Goal: Complete application form

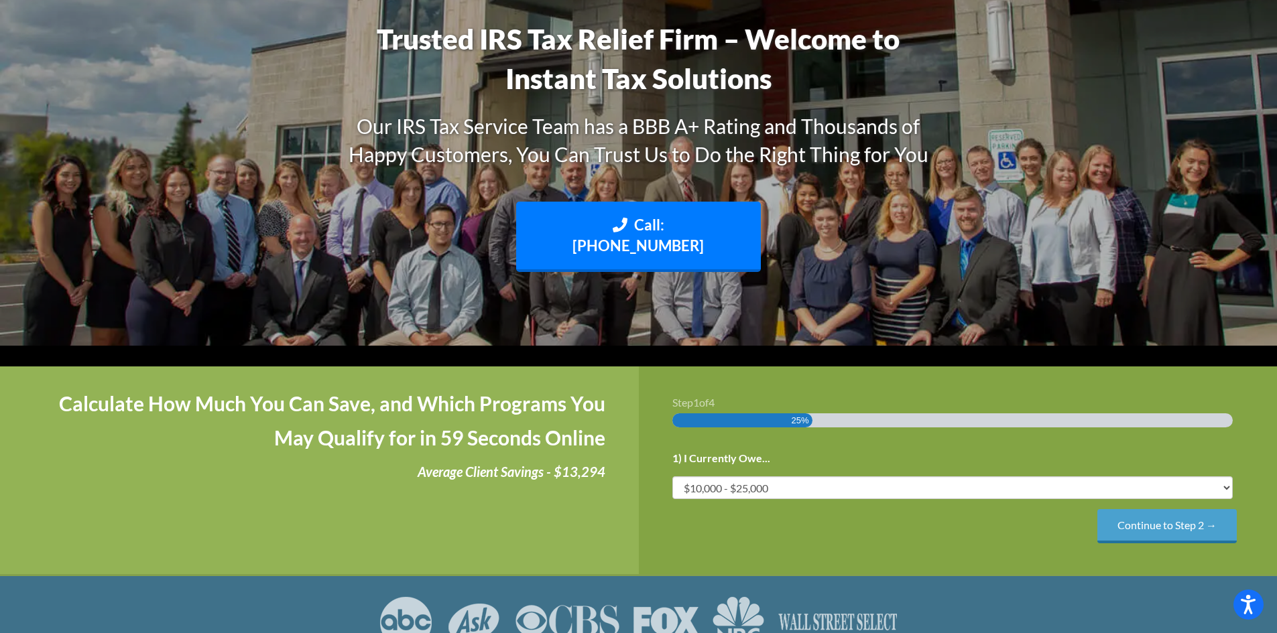
scroll to position [134, 0]
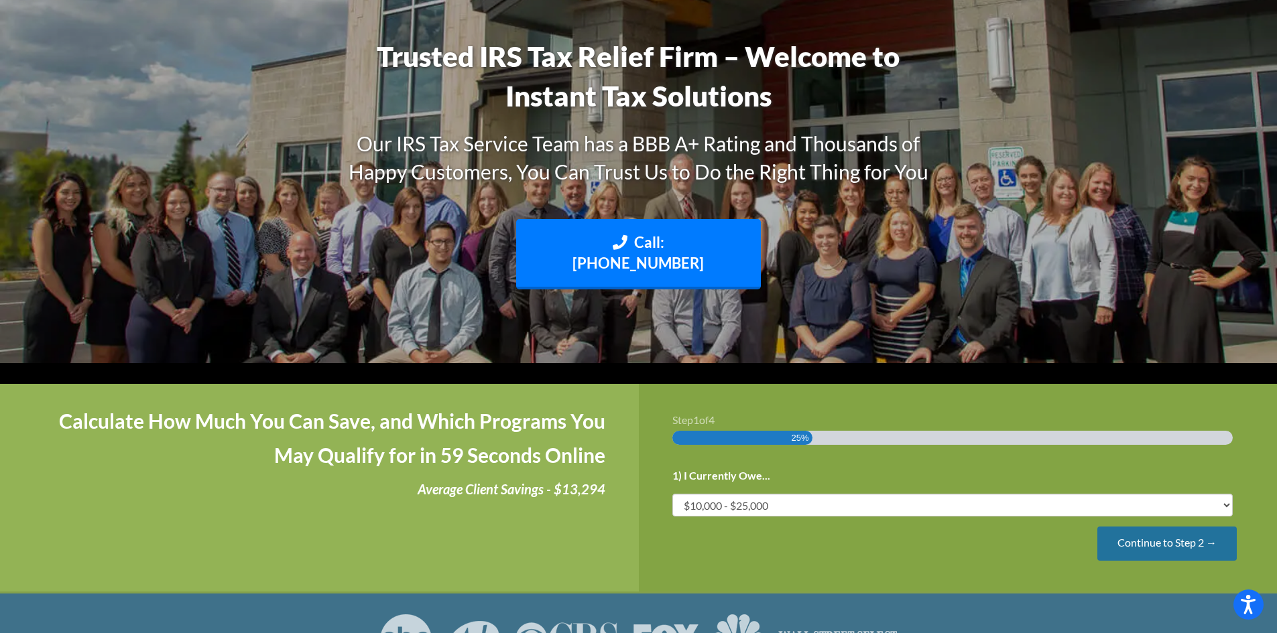
click at [1135, 527] on input "Continue to Step 2 →" at bounding box center [1166, 544] width 139 height 34
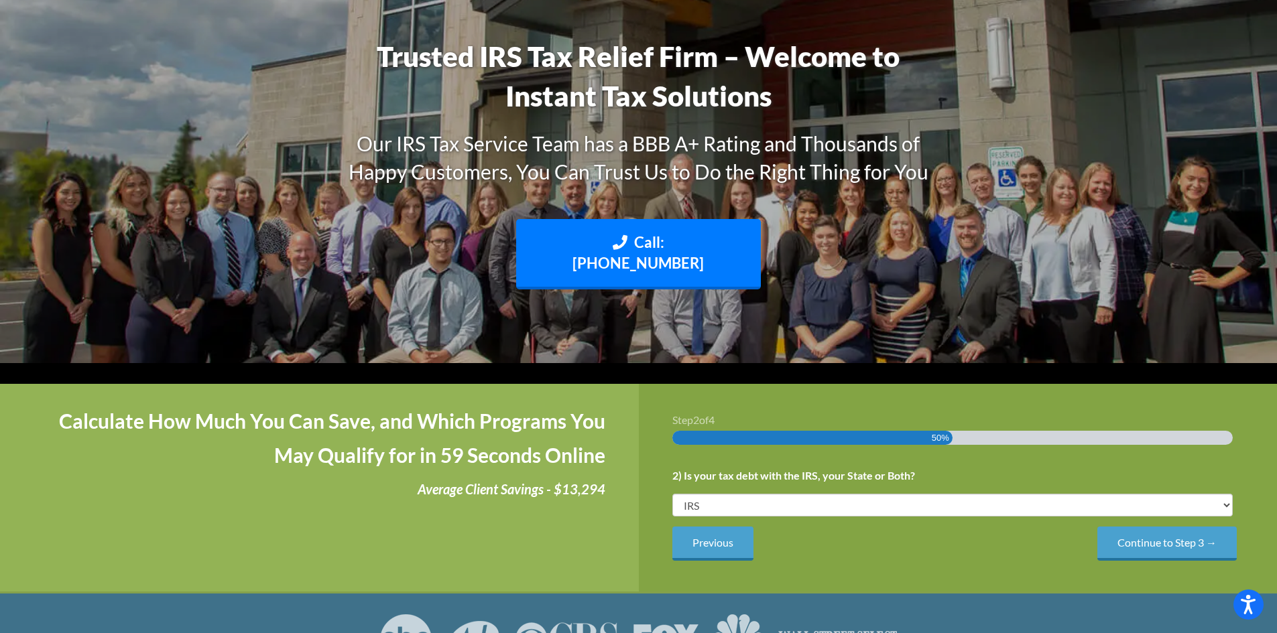
scroll to position [0, 0]
click at [1135, 527] on input "Continue to Step 3 →" at bounding box center [1166, 544] width 139 height 34
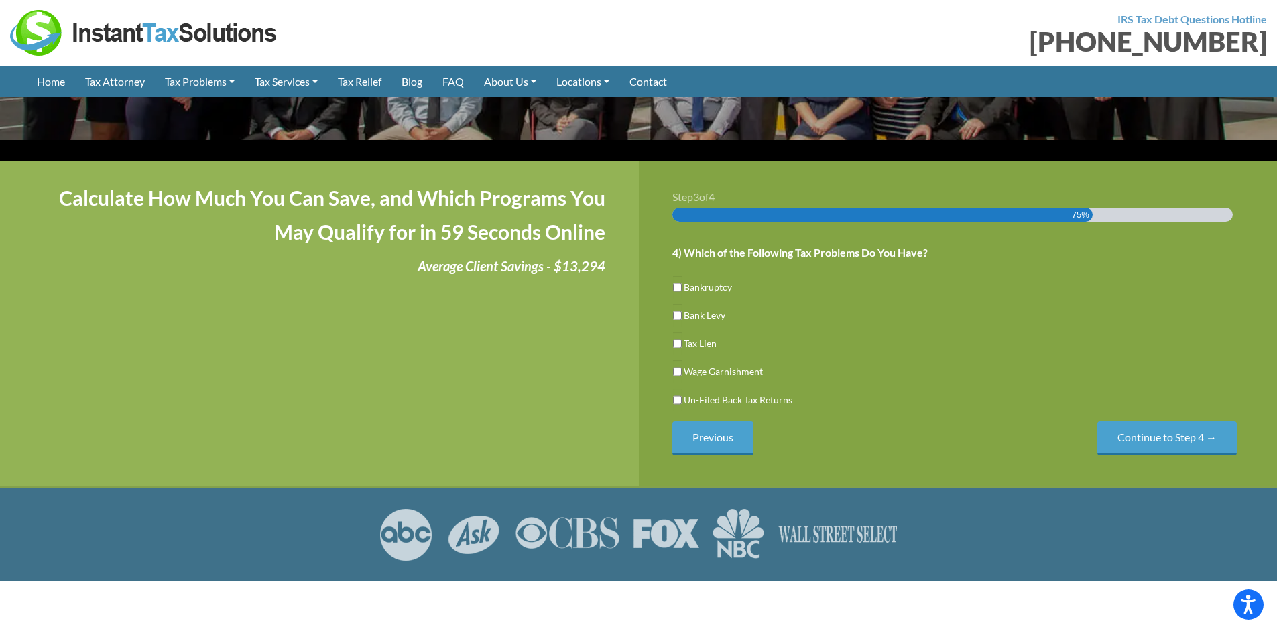
scroll to position [268, 0]
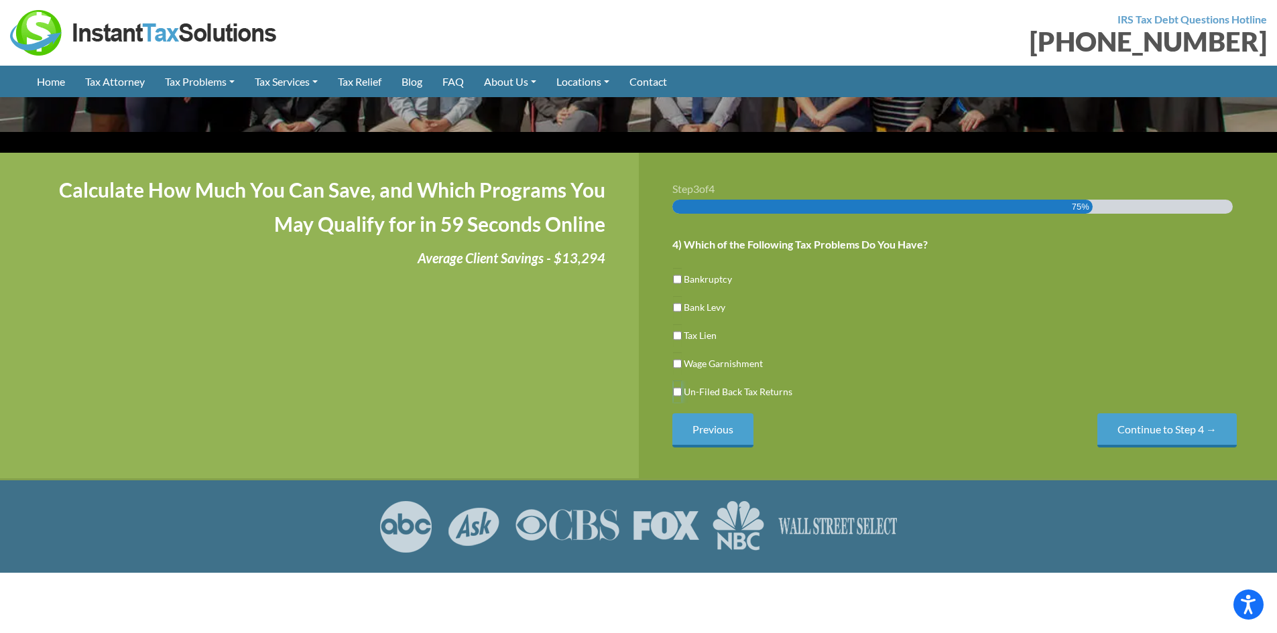
click at [676, 381] on input "Un-Filed Back Tax Returns" at bounding box center [677, 392] width 9 height 23
checkbox input "true"
click at [1148, 414] on input "Continue to Step 4 →" at bounding box center [1166, 431] width 139 height 34
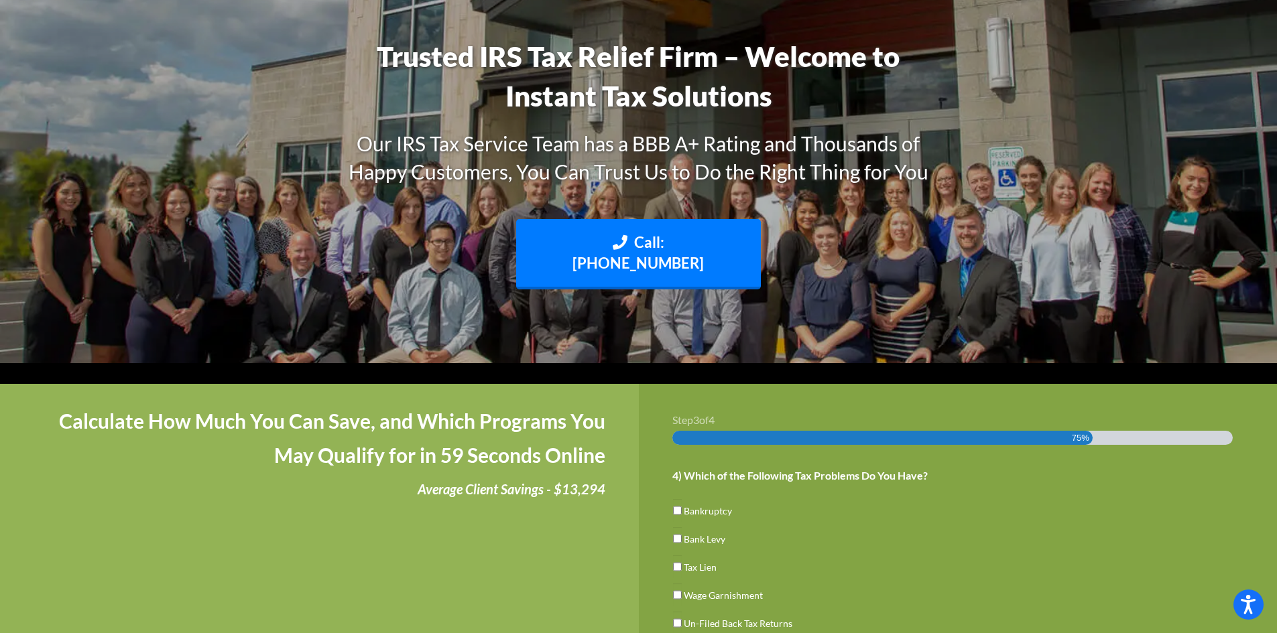
scroll to position [0, 0]
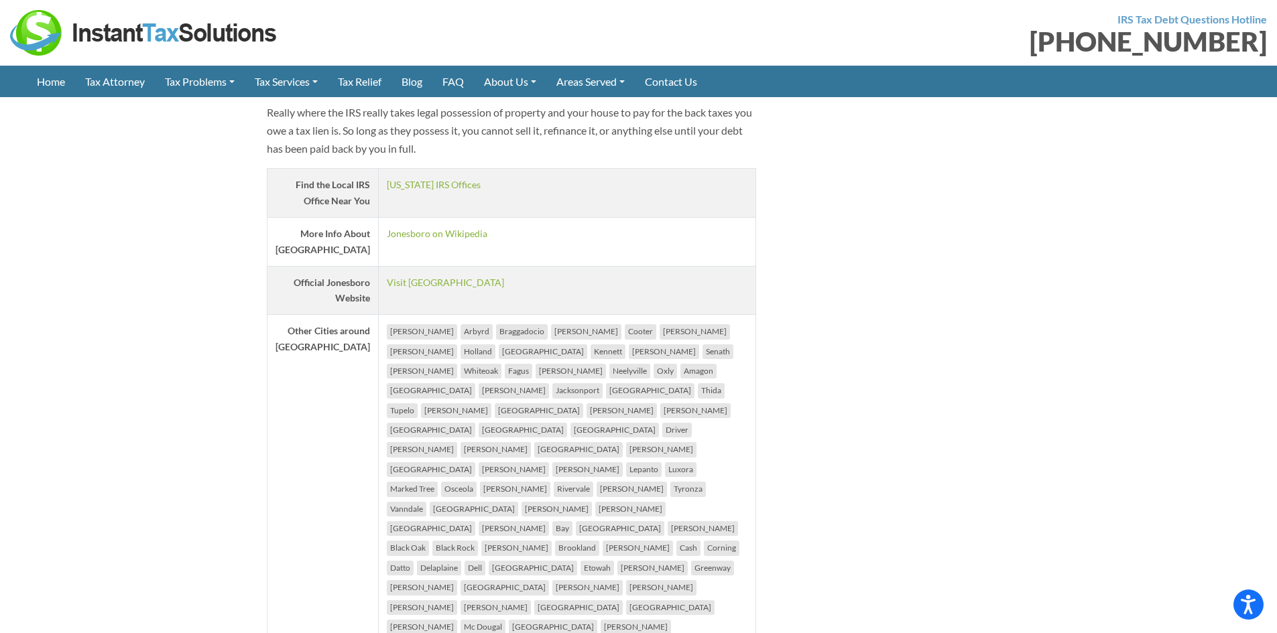
scroll to position [2145, 0]
